Goal: Task Accomplishment & Management: Manage account settings

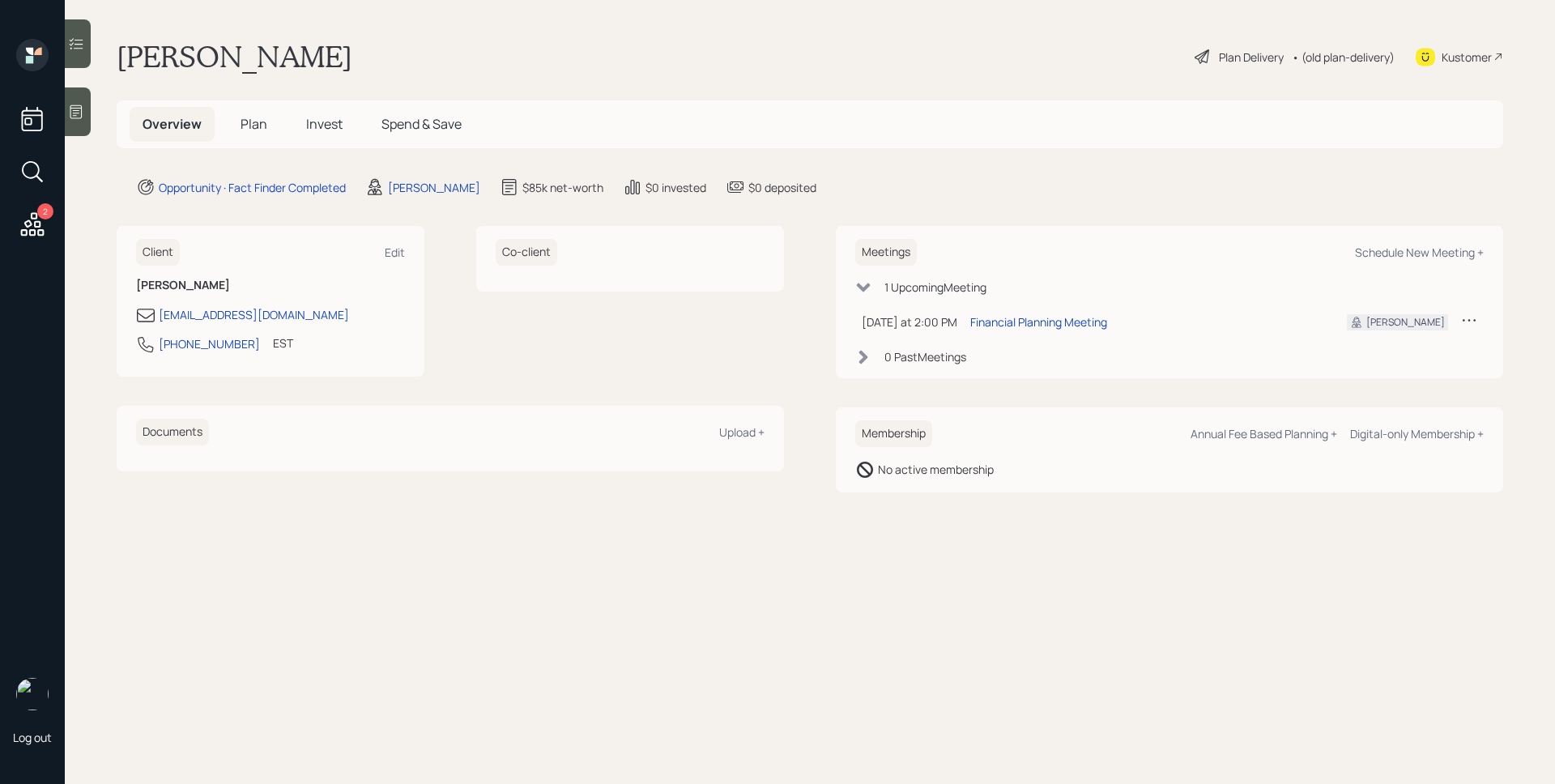
click at [81, 96] on div at bounding box center [78, 112] width 26 height 48
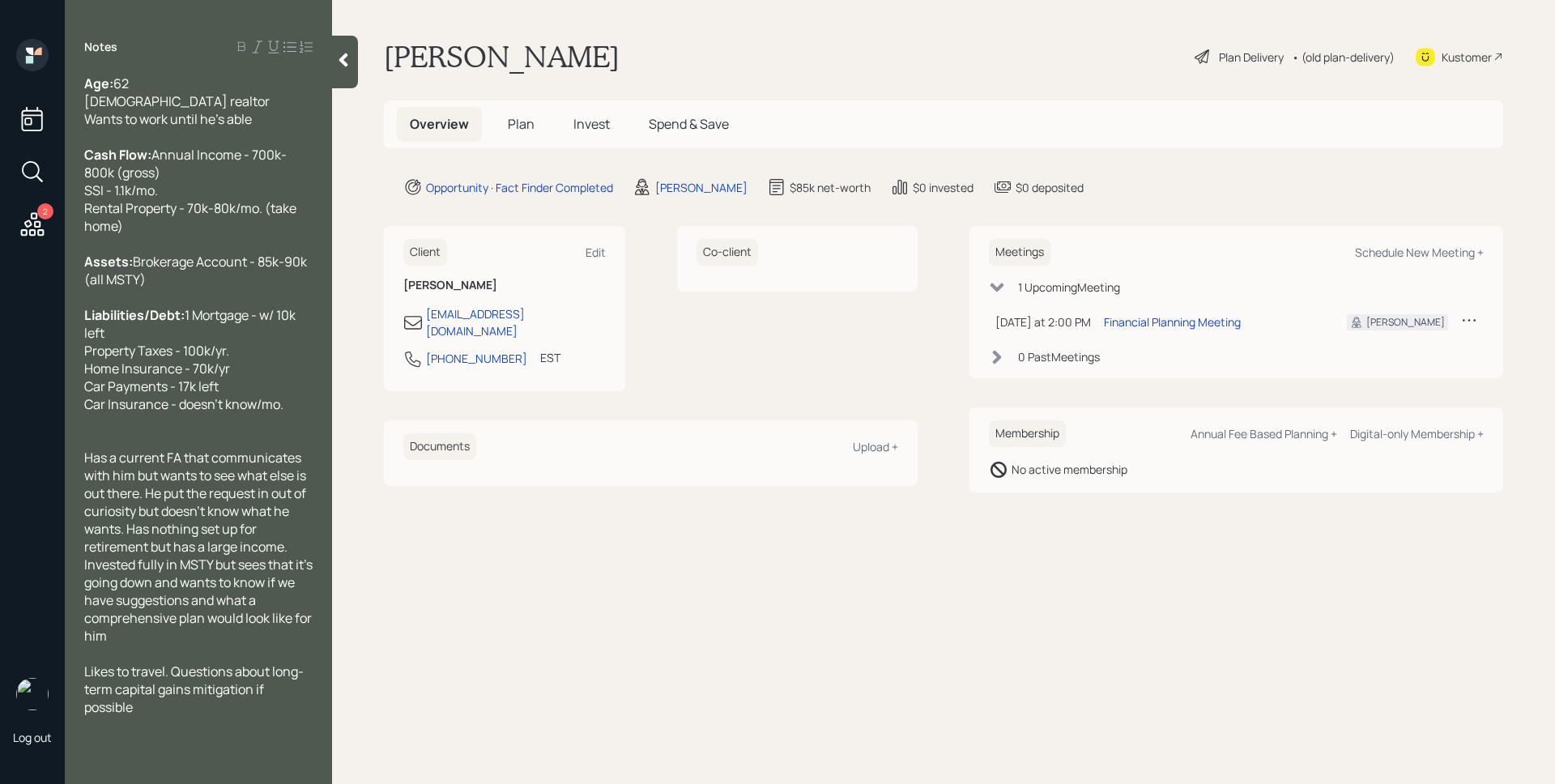
click at [529, 127] on span "Plan" at bounding box center [521, 123] width 27 height 18
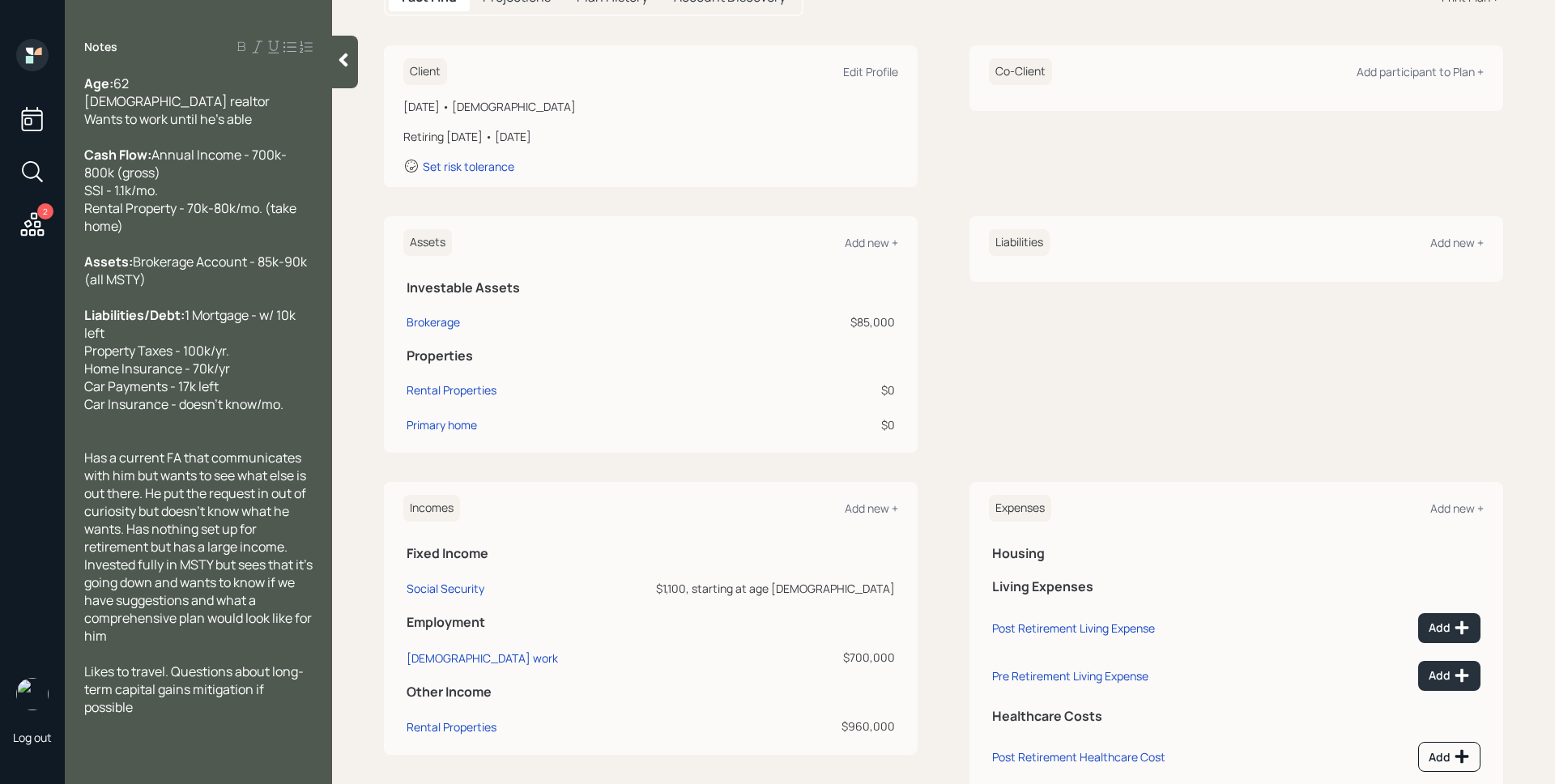
scroll to position [245, 0]
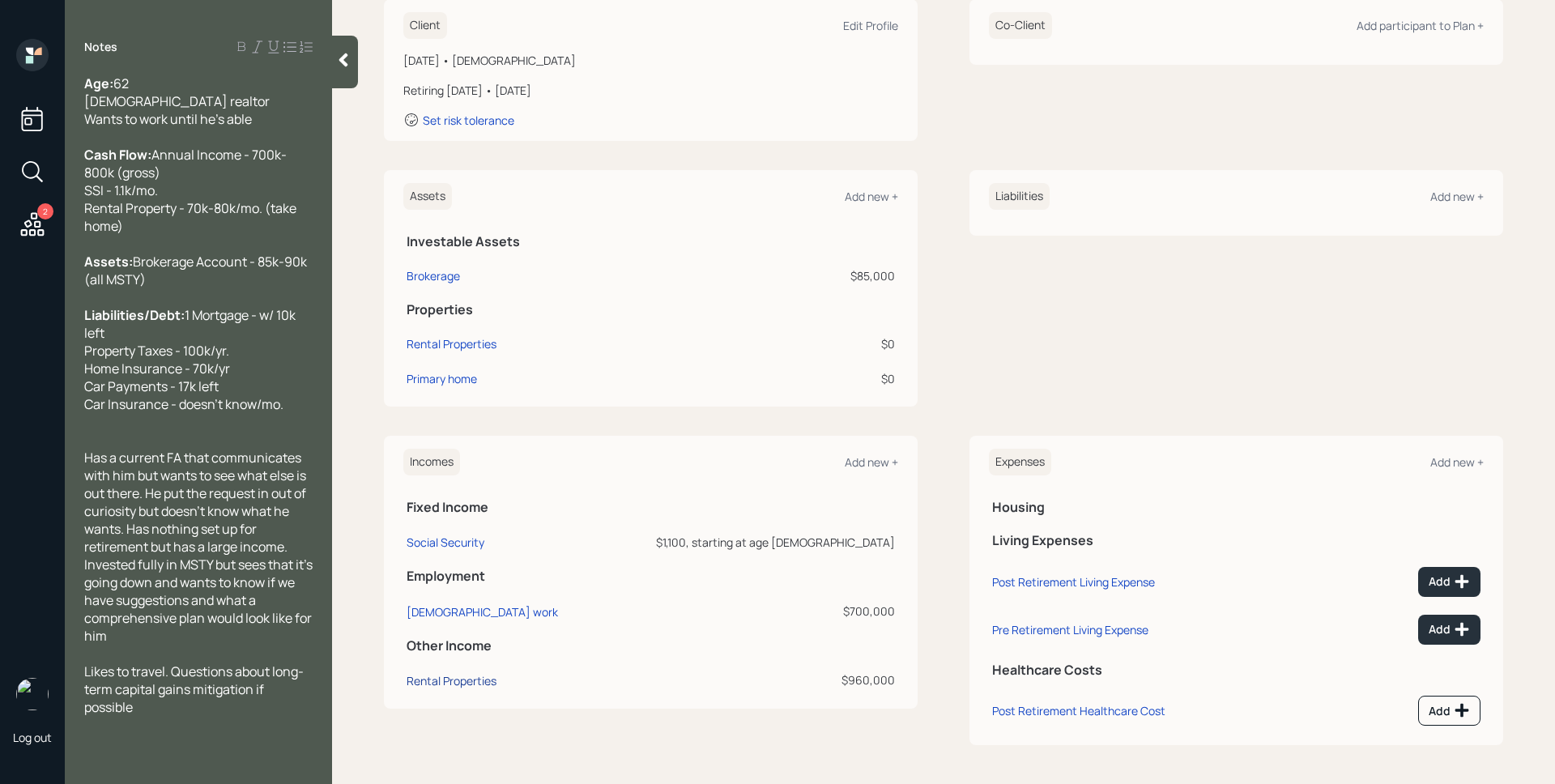
click at [468, 683] on div "Rental Properties" at bounding box center [451, 681] width 89 height 16
select select "rental_property"
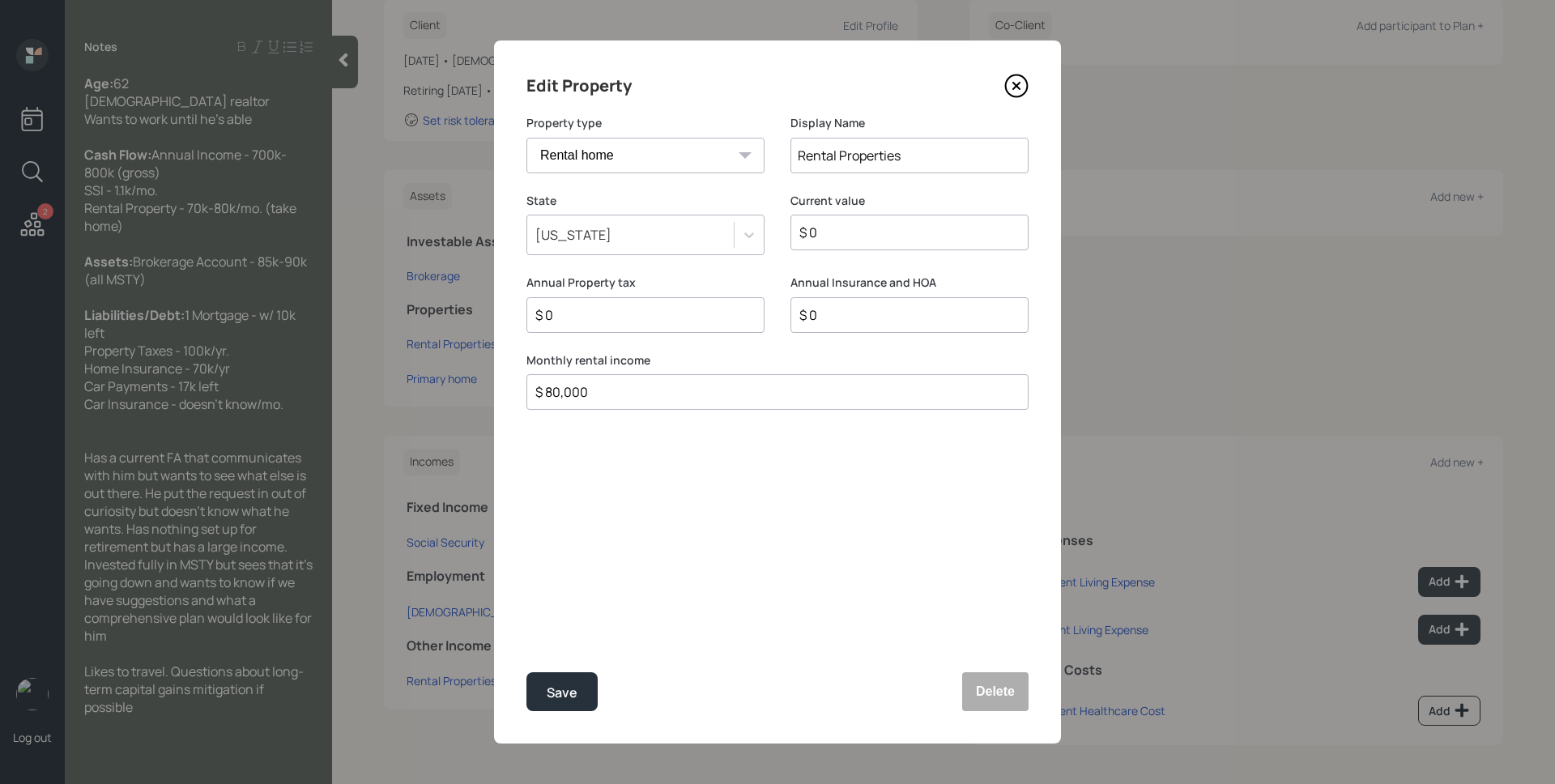
click at [1013, 81] on icon at bounding box center [1017, 86] width 24 height 24
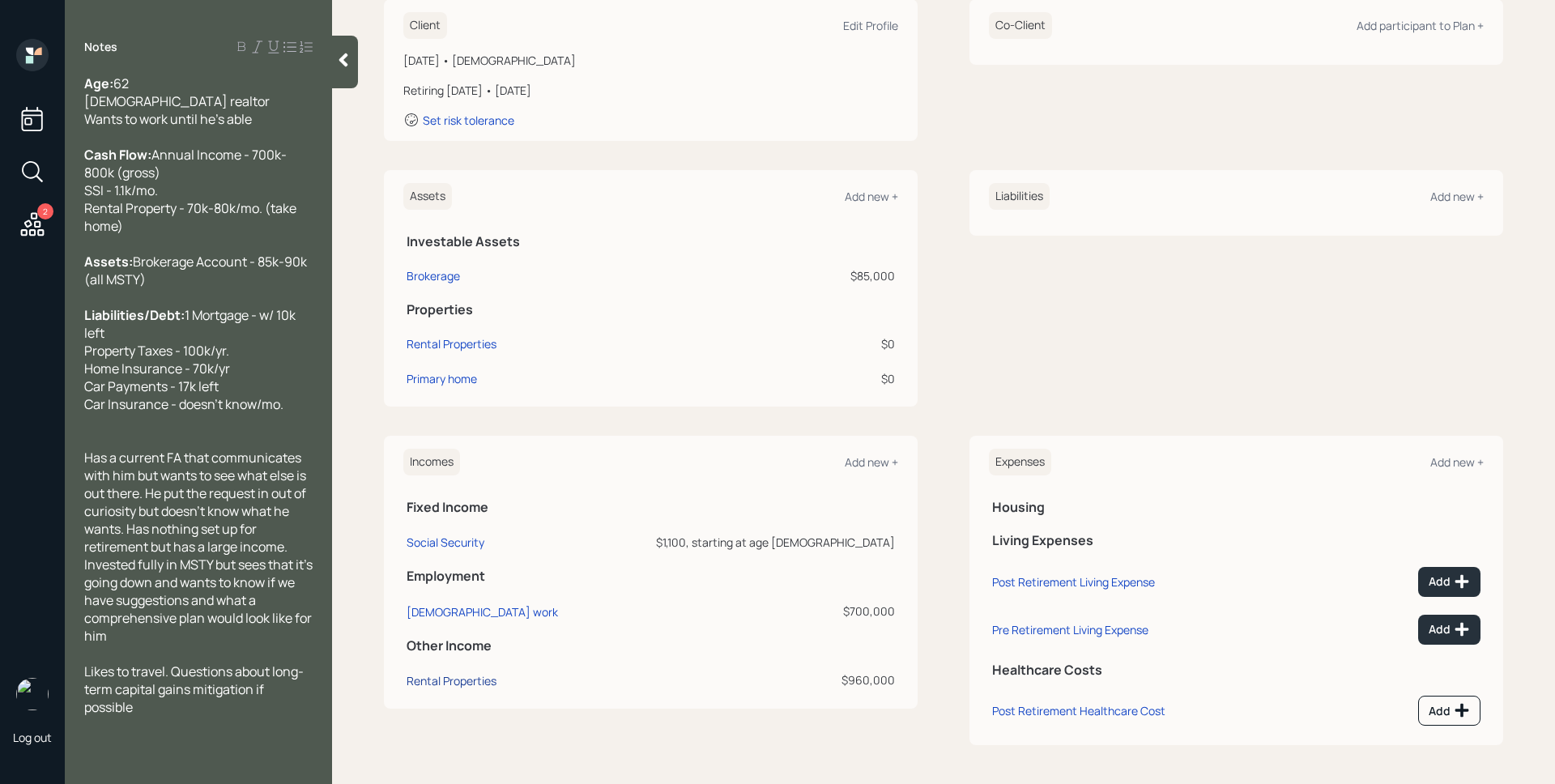
click at [471, 681] on div "Rental Properties" at bounding box center [451, 681] width 89 height 16
select select "rental_property"
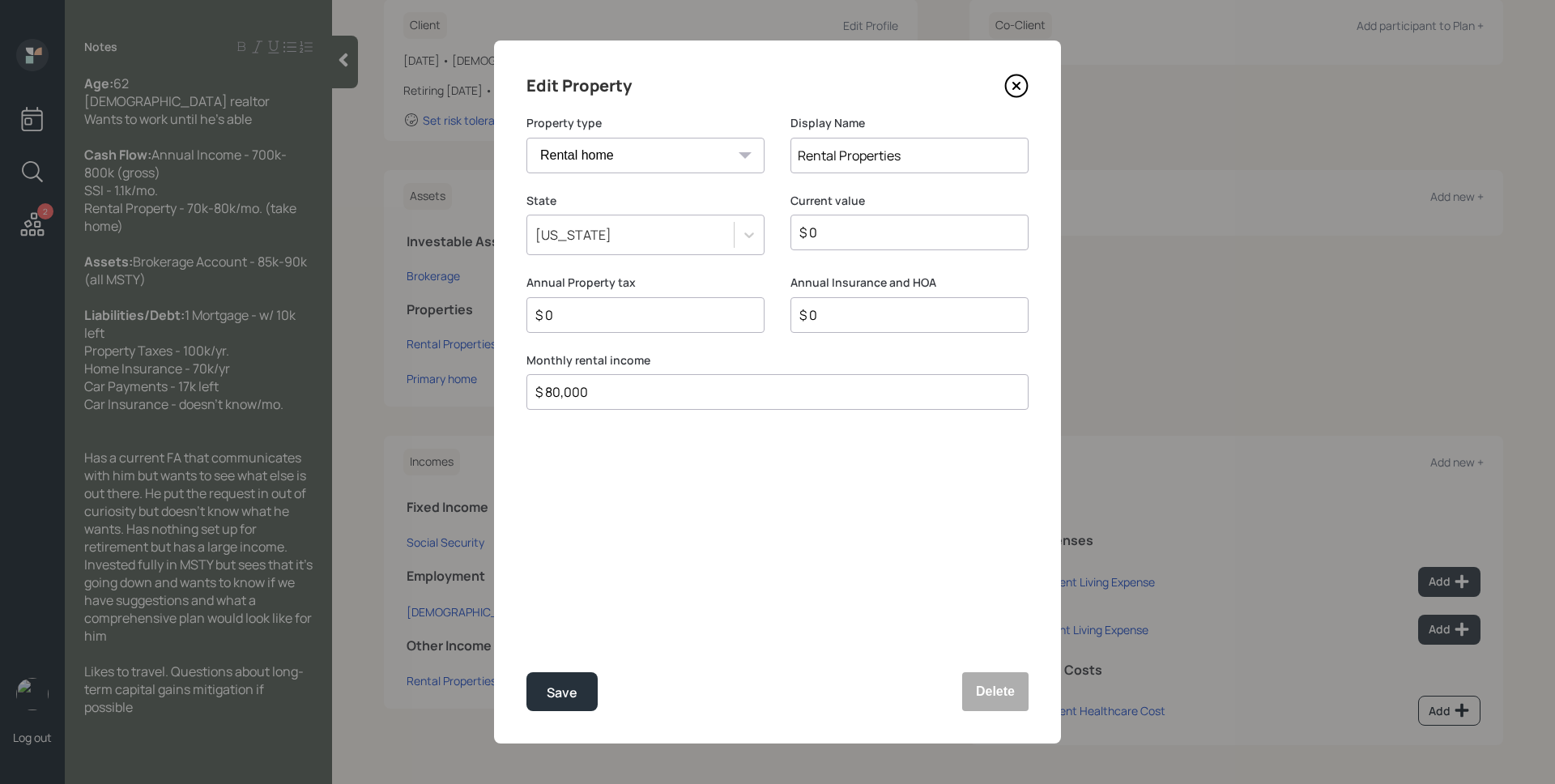
click at [1019, 93] on icon at bounding box center [1017, 86] width 24 height 24
